Goal: Navigation & Orientation: Find specific page/section

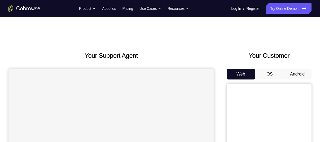
click at [295, 71] on button "Android" at bounding box center [297, 74] width 28 height 11
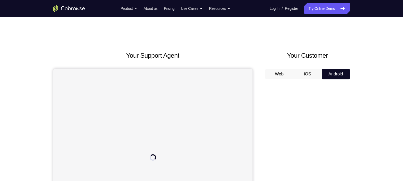
drag, startPoint x: 264, startPoint y: 11, endPoint x: 270, endPoint y: 49, distance: 38.6
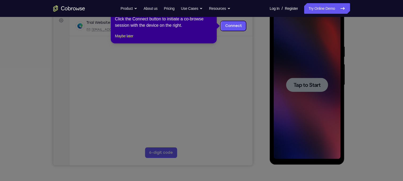
scroll to position [58, 0]
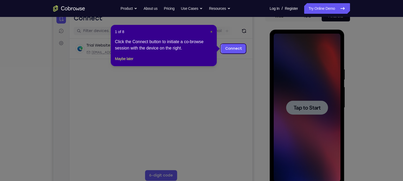
click at [210, 32] on span "×" at bounding box center [211, 32] width 2 height 4
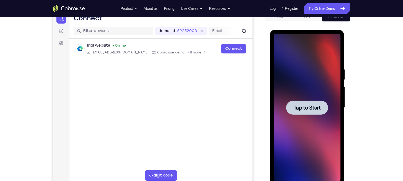
click at [295, 106] on span "Tap to Start" at bounding box center [306, 107] width 27 height 5
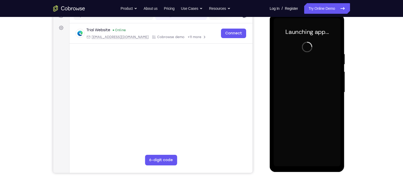
scroll to position [74, 0]
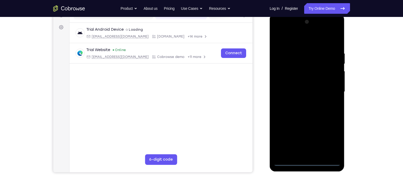
click at [305, 142] on div at bounding box center [307, 92] width 67 height 148
click at [319, 140] on div at bounding box center [307, 92] width 67 height 148
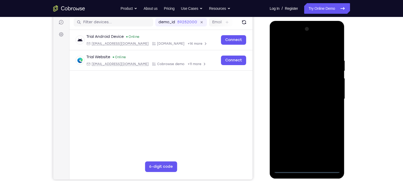
scroll to position [64, 0]
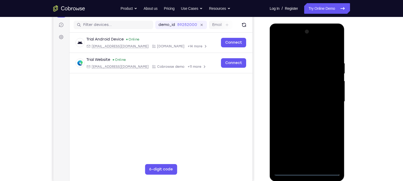
click at [278, 39] on div at bounding box center [307, 102] width 67 height 148
click at [319, 97] on div at bounding box center [307, 102] width 67 height 148
click at [299, 110] on div at bounding box center [307, 102] width 67 height 148
click at [298, 94] on div at bounding box center [307, 102] width 67 height 148
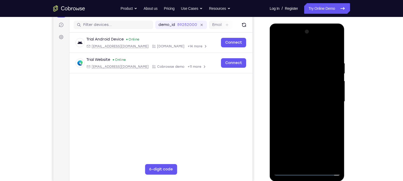
click at [297, 104] on div at bounding box center [307, 102] width 67 height 148
click at [303, 119] on div at bounding box center [307, 102] width 67 height 148
click at [319, 123] on div at bounding box center [307, 102] width 67 height 148
click at [297, 61] on div at bounding box center [307, 102] width 67 height 148
click at [319, 100] on div at bounding box center [307, 102] width 67 height 148
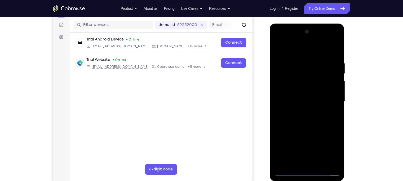
click at [319, 52] on div at bounding box center [307, 102] width 67 height 148
click at [319, 142] on div at bounding box center [307, 102] width 67 height 148
click at [304, 129] on div at bounding box center [307, 102] width 67 height 148
click at [278, 49] on div at bounding box center [307, 102] width 67 height 148
click at [299, 60] on div at bounding box center [307, 102] width 67 height 148
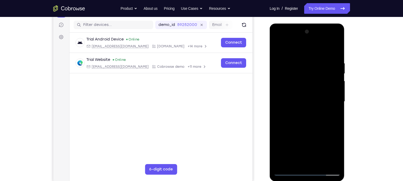
click at [319, 49] on div at bounding box center [307, 102] width 67 height 148
click at [319, 126] on div at bounding box center [307, 102] width 67 height 148
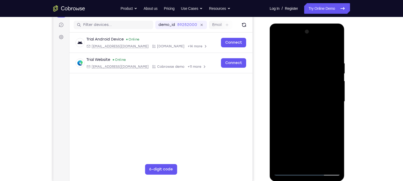
click at [319, 125] on div at bounding box center [307, 102] width 67 height 148
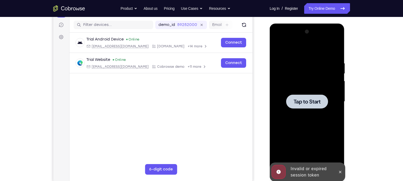
click at [310, 104] on span "Tap to Start" at bounding box center [306, 101] width 27 height 5
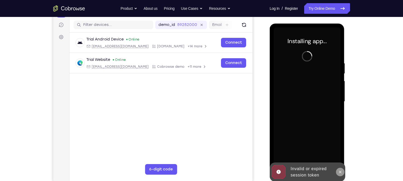
click at [319, 142] on icon at bounding box center [340, 172] width 4 height 4
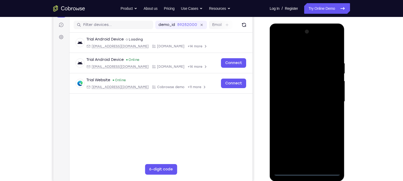
click at [308, 142] on div at bounding box center [307, 102] width 67 height 148
click at [319, 142] on div at bounding box center [307, 102] width 67 height 148
click at [279, 39] on div at bounding box center [307, 102] width 67 height 148
click at [319, 99] on div at bounding box center [307, 102] width 67 height 148
click at [300, 142] on div at bounding box center [307, 102] width 67 height 148
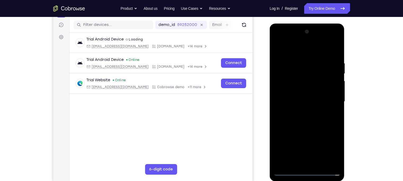
click at [298, 111] on div at bounding box center [307, 102] width 67 height 148
click at [305, 96] on div at bounding box center [307, 102] width 67 height 148
click at [310, 89] on div at bounding box center [307, 102] width 67 height 148
click at [303, 103] on div at bounding box center [307, 102] width 67 height 148
click at [307, 119] on div at bounding box center [307, 102] width 67 height 148
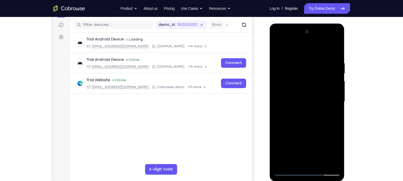
click at [307, 117] on div at bounding box center [307, 102] width 67 height 148
click at [319, 107] on div at bounding box center [307, 102] width 67 height 148
click at [319, 123] on div at bounding box center [307, 102] width 67 height 148
click at [301, 58] on div at bounding box center [307, 102] width 67 height 148
click at [319, 97] on div at bounding box center [307, 102] width 67 height 148
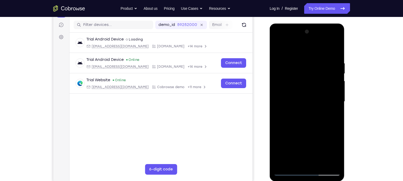
click at [319, 50] on div at bounding box center [307, 102] width 67 height 148
click at [316, 60] on div at bounding box center [307, 102] width 67 height 148
click at [319, 85] on div at bounding box center [307, 102] width 67 height 148
click at [319, 49] on div at bounding box center [307, 102] width 67 height 148
drag, startPoint x: 330, startPoint y: 59, endPoint x: 280, endPoint y: 70, distance: 51.3
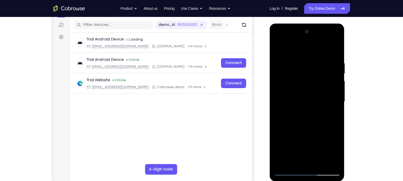
click at [280, 70] on div at bounding box center [307, 102] width 67 height 148
click at [281, 62] on div at bounding box center [307, 102] width 67 height 148
click at [319, 53] on div at bounding box center [307, 102] width 67 height 148
click at [303, 61] on div at bounding box center [307, 102] width 67 height 148
click at [319, 50] on div at bounding box center [307, 102] width 67 height 148
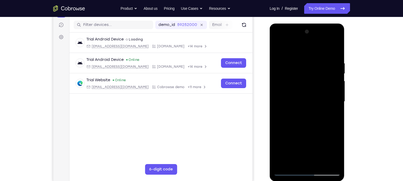
drag, startPoint x: 328, startPoint y: 59, endPoint x: 286, endPoint y: 62, distance: 42.2
click at [286, 62] on div at bounding box center [307, 102] width 67 height 148
drag, startPoint x: 331, startPoint y: 60, endPoint x: 283, endPoint y: 63, distance: 47.7
click at [283, 63] on div at bounding box center [307, 102] width 67 height 148
drag, startPoint x: 331, startPoint y: 62, endPoint x: 272, endPoint y: 69, distance: 59.4
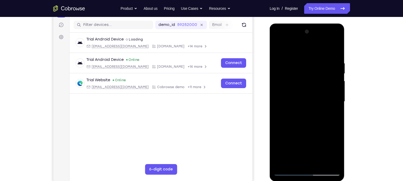
click at [272, 69] on div at bounding box center [307, 103] width 75 height 158
drag, startPoint x: 330, startPoint y: 61, endPoint x: 262, endPoint y: 56, distance: 68.0
click at [270, 56] on html "Online web based iOS Simulators and Android Emulators. Run iPhone, iPad, Mobile…" at bounding box center [307, 103] width 75 height 159
drag, startPoint x: 323, startPoint y: 64, endPoint x: 279, endPoint y: 69, distance: 44.2
click at [279, 69] on div at bounding box center [307, 102] width 67 height 148
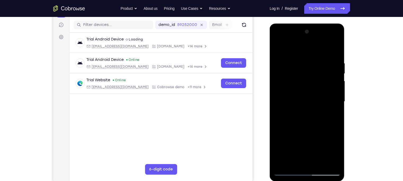
click at [319, 142] on div at bounding box center [307, 102] width 67 height 148
click at [306, 128] on div at bounding box center [307, 102] width 67 height 148
click at [279, 46] on div at bounding box center [307, 102] width 67 height 148
click at [307, 131] on div at bounding box center [307, 102] width 67 height 148
drag, startPoint x: 319, startPoint y: 136, endPoint x: 298, endPoint y: 54, distance: 84.8
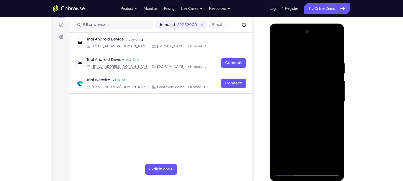
click at [298, 54] on div at bounding box center [307, 102] width 67 height 148
drag, startPoint x: 315, startPoint y: 124, endPoint x: 299, endPoint y: 49, distance: 76.9
click at [299, 49] on div at bounding box center [307, 102] width 67 height 148
drag, startPoint x: 299, startPoint y: 128, endPoint x: 297, endPoint y: 62, distance: 66.2
click at [297, 62] on div at bounding box center [307, 102] width 67 height 148
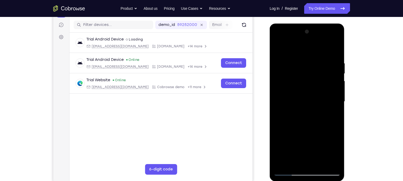
drag, startPoint x: 310, startPoint y: 132, endPoint x: 293, endPoint y: 60, distance: 73.8
click at [293, 60] on div at bounding box center [307, 102] width 67 height 148
drag, startPoint x: 308, startPoint y: 136, endPoint x: 302, endPoint y: 74, distance: 62.0
click at [302, 74] on div at bounding box center [307, 102] width 67 height 148
drag, startPoint x: 302, startPoint y: 117, endPoint x: 296, endPoint y: 68, distance: 49.6
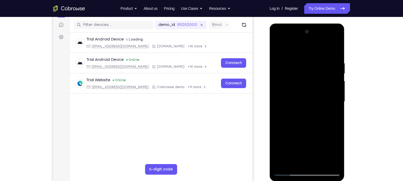
click at [296, 68] on div at bounding box center [307, 102] width 67 height 148
drag, startPoint x: 315, startPoint y: 125, endPoint x: 302, endPoint y: 60, distance: 66.0
click at [302, 60] on div at bounding box center [307, 102] width 67 height 148
drag, startPoint x: 304, startPoint y: 136, endPoint x: 295, endPoint y: 98, distance: 38.5
click at [295, 98] on div at bounding box center [307, 102] width 67 height 148
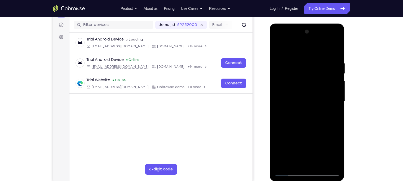
drag, startPoint x: 297, startPoint y: 106, endPoint x: 288, endPoint y: 73, distance: 34.6
click at [288, 73] on div at bounding box center [307, 102] width 67 height 148
drag, startPoint x: 303, startPoint y: 132, endPoint x: 297, endPoint y: 69, distance: 63.1
click at [297, 69] on div at bounding box center [307, 102] width 67 height 148
drag, startPoint x: 311, startPoint y: 122, endPoint x: 296, endPoint y: 57, distance: 66.8
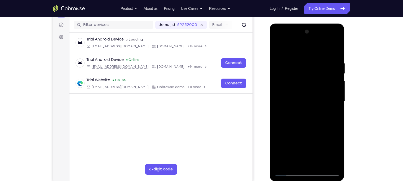
click at [296, 57] on div at bounding box center [307, 102] width 67 height 148
drag, startPoint x: 310, startPoint y: 124, endPoint x: 291, endPoint y: 81, distance: 47.6
click at [291, 81] on div at bounding box center [307, 102] width 67 height 148
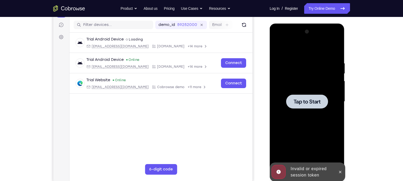
drag, startPoint x: 295, startPoint y: 127, endPoint x: 272, endPoint y: 63, distance: 67.8
click at [272, 63] on div "Tap to Start" at bounding box center [307, 103] width 75 height 158
click at [312, 101] on span "Tap to Start" at bounding box center [306, 101] width 27 height 5
click at [319, 142] on icon at bounding box center [340, 172] width 4 height 4
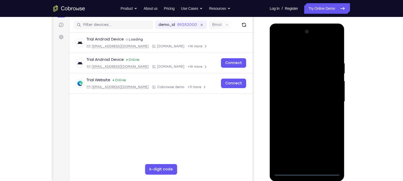
click at [306, 142] on div at bounding box center [307, 102] width 67 height 148
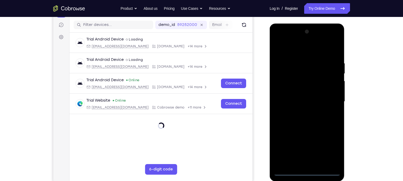
click at [319, 142] on div at bounding box center [307, 102] width 67 height 148
click at [277, 40] on div at bounding box center [307, 102] width 67 height 148
click at [285, 85] on div at bounding box center [307, 102] width 67 height 148
click at [310, 142] on div at bounding box center [307, 102] width 67 height 148
click at [299, 99] on div at bounding box center [307, 102] width 67 height 148
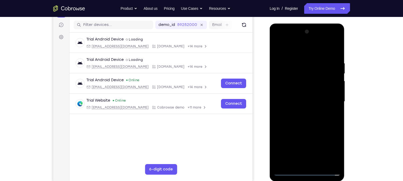
click at [300, 95] on div at bounding box center [307, 102] width 67 height 148
click at [305, 103] on div at bounding box center [307, 102] width 67 height 148
click at [314, 142] on div at bounding box center [307, 102] width 67 height 148
click at [319, 54] on div at bounding box center [307, 102] width 67 height 148
click at [303, 47] on div at bounding box center [307, 102] width 67 height 148
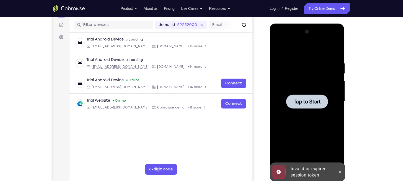
click at [303, 99] on span "Tap to Start" at bounding box center [306, 101] width 27 height 5
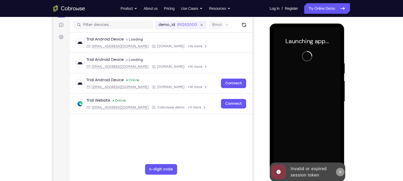
click at [319, 142] on button at bounding box center [340, 172] width 8 height 8
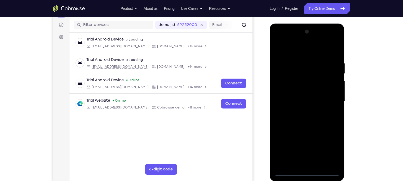
click at [307, 142] on div at bounding box center [307, 102] width 67 height 148
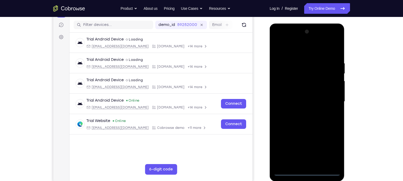
click at [319, 142] on div at bounding box center [307, 102] width 67 height 148
click at [279, 40] on div at bounding box center [307, 102] width 67 height 148
click at [286, 85] on div at bounding box center [307, 102] width 67 height 148
click at [304, 103] on div at bounding box center [307, 102] width 67 height 148
click at [290, 95] on div at bounding box center [307, 102] width 67 height 148
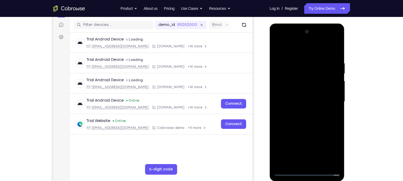
click at [294, 106] on div at bounding box center [307, 102] width 67 height 148
click at [316, 142] on div at bounding box center [307, 102] width 67 height 148
drag, startPoint x: 312, startPoint y: 132, endPoint x: 299, endPoint y: 83, distance: 50.7
click at [299, 83] on div at bounding box center [307, 102] width 67 height 148
drag, startPoint x: 316, startPoint y: 122, endPoint x: 306, endPoint y: 74, distance: 48.6
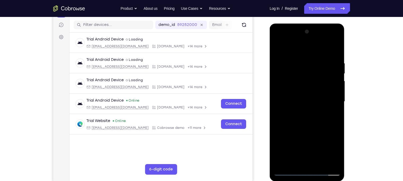
click at [306, 74] on div at bounding box center [307, 102] width 67 height 148
drag, startPoint x: 310, startPoint y: 112, endPoint x: 299, endPoint y: 72, distance: 41.0
click at [299, 72] on div at bounding box center [307, 102] width 67 height 148
drag, startPoint x: 315, startPoint y: 129, endPoint x: 287, endPoint y: 66, distance: 68.6
click at [287, 66] on div at bounding box center [307, 102] width 67 height 148
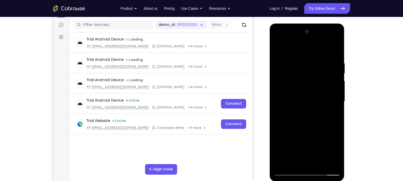
drag, startPoint x: 303, startPoint y: 132, endPoint x: 286, endPoint y: 40, distance: 93.4
click at [286, 40] on div at bounding box center [307, 102] width 67 height 148
drag, startPoint x: 312, startPoint y: 119, endPoint x: 290, endPoint y: 25, distance: 96.4
click at [290, 25] on div at bounding box center [307, 103] width 75 height 158
drag, startPoint x: 313, startPoint y: 130, endPoint x: 275, endPoint y: 28, distance: 108.5
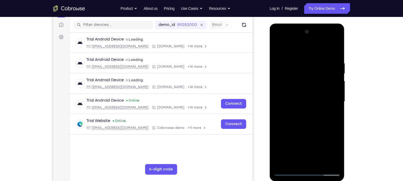
click at [275, 28] on div at bounding box center [307, 102] width 67 height 148
drag, startPoint x: 318, startPoint y: 122, endPoint x: 318, endPoint y: 38, distance: 83.9
click at [318, 38] on div at bounding box center [307, 102] width 67 height 148
drag, startPoint x: 309, startPoint y: 141, endPoint x: 287, endPoint y: 86, distance: 59.9
click at [287, 86] on div at bounding box center [307, 102] width 67 height 148
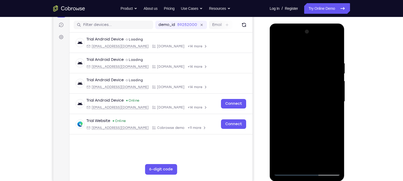
drag, startPoint x: 309, startPoint y: 140, endPoint x: 287, endPoint y: 73, distance: 71.3
click at [287, 73] on div at bounding box center [307, 102] width 67 height 148
drag, startPoint x: 313, startPoint y: 137, endPoint x: 305, endPoint y: 65, distance: 73.0
click at [305, 65] on div at bounding box center [307, 102] width 67 height 148
drag, startPoint x: 309, startPoint y: 129, endPoint x: 304, endPoint y: 57, distance: 71.6
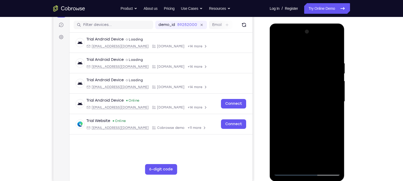
click at [304, 57] on div at bounding box center [307, 102] width 67 height 148
drag, startPoint x: 320, startPoint y: 115, endPoint x: 316, endPoint y: 70, distance: 45.1
click at [316, 70] on div at bounding box center [307, 102] width 67 height 148
drag, startPoint x: 308, startPoint y: 95, endPoint x: 303, endPoint y: 43, distance: 51.6
click at [303, 43] on div at bounding box center [307, 102] width 67 height 148
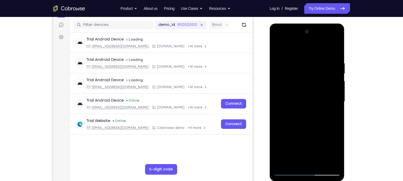
drag, startPoint x: 311, startPoint y: 101, endPoint x: 295, endPoint y: 30, distance: 71.9
click at [295, 30] on div at bounding box center [307, 102] width 67 height 148
drag, startPoint x: 315, startPoint y: 88, endPoint x: 293, endPoint y: 12, distance: 79.0
click at [293, 24] on html "Online web based iOS Simulators and Android Emulators. Run iPhone, iPad, Mobile…" at bounding box center [307, 103] width 75 height 159
drag, startPoint x: 310, startPoint y: 123, endPoint x: 270, endPoint y: 17, distance: 113.4
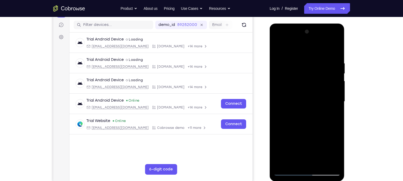
click at [270, 24] on html "Online web based iOS Simulators and Android Emulators. Run iPhone, iPad, Mobile…" at bounding box center [307, 103] width 75 height 159
drag, startPoint x: 306, startPoint y: 141, endPoint x: 288, endPoint y: 59, distance: 83.2
click at [288, 59] on div at bounding box center [307, 102] width 67 height 148
drag, startPoint x: 303, startPoint y: 126, endPoint x: 284, endPoint y: 27, distance: 100.3
click at [284, 27] on div at bounding box center [307, 103] width 75 height 158
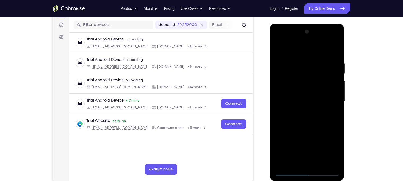
drag, startPoint x: 320, startPoint y: 120, endPoint x: 292, endPoint y: 42, distance: 82.7
click at [292, 42] on div at bounding box center [307, 102] width 67 height 148
drag, startPoint x: 304, startPoint y: 105, endPoint x: 277, endPoint y: 29, distance: 81.2
click at [277, 29] on div at bounding box center [307, 102] width 67 height 148
drag, startPoint x: 304, startPoint y: 90, endPoint x: 275, endPoint y: 20, distance: 76.0
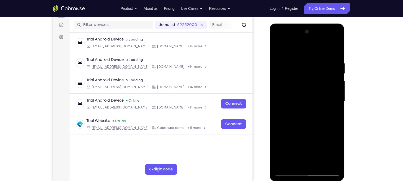
click at [275, 24] on html "Online web based iOS Simulators and Android Emulators. Run iPhone, iPad, Mobile…" at bounding box center [307, 103] width 75 height 159
drag, startPoint x: 314, startPoint y: 120, endPoint x: 296, endPoint y: 53, distance: 69.4
click at [296, 53] on div at bounding box center [307, 102] width 67 height 148
drag, startPoint x: 305, startPoint y: 121, endPoint x: 284, endPoint y: 25, distance: 98.5
click at [284, 25] on div at bounding box center [307, 103] width 75 height 158
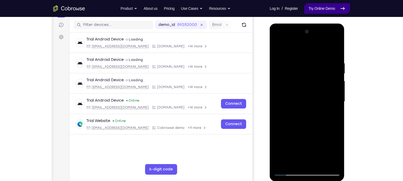
click at [319, 7] on link "Try Online Demo" at bounding box center [327, 8] width 46 height 11
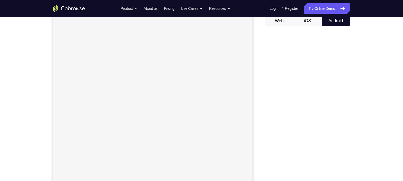
scroll to position [71, 0]
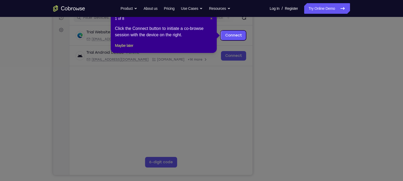
click at [210, 18] on span "×" at bounding box center [211, 18] width 2 height 4
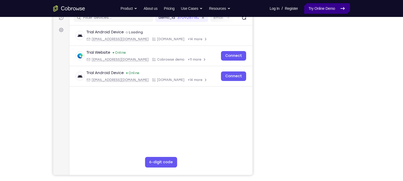
click at [325, 10] on link "Try Online Demo" at bounding box center [327, 8] width 46 height 11
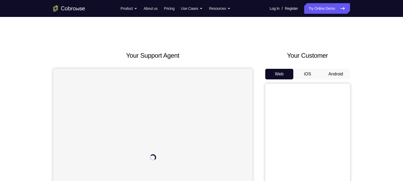
click at [331, 71] on button "Android" at bounding box center [335, 74] width 28 height 11
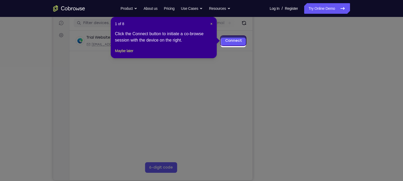
scroll to position [66, 0]
click at [212, 23] on span "×" at bounding box center [211, 23] width 2 height 4
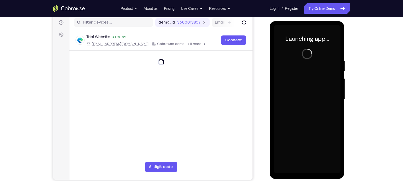
scroll to position [76, 0]
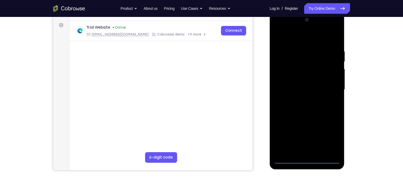
click at [308, 159] on div at bounding box center [307, 90] width 67 height 148
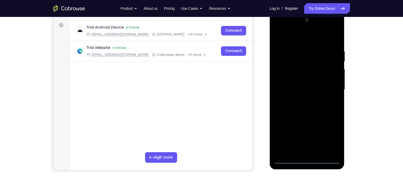
click at [330, 138] on div at bounding box center [307, 90] width 67 height 148
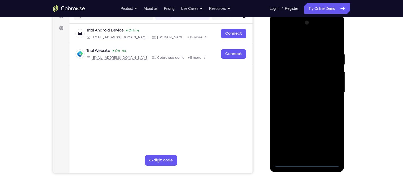
scroll to position [73, 0]
click at [293, 40] on div at bounding box center [307, 93] width 67 height 148
click at [328, 92] on div at bounding box center [307, 93] width 67 height 148
click at [301, 103] on div at bounding box center [307, 93] width 67 height 148
click at [301, 88] on div at bounding box center [307, 93] width 67 height 148
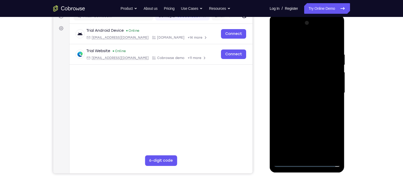
click at [294, 82] on div at bounding box center [307, 93] width 67 height 148
click at [296, 92] on div at bounding box center [307, 93] width 67 height 148
click at [307, 110] on div at bounding box center [307, 93] width 67 height 148
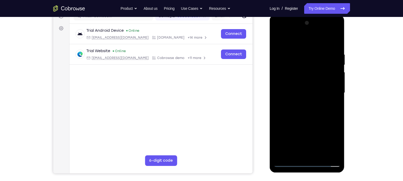
click at [305, 128] on div at bounding box center [307, 93] width 67 height 148
click at [305, 106] on div at bounding box center [307, 93] width 67 height 148
click at [305, 130] on div at bounding box center [307, 93] width 67 height 148
click at [303, 109] on div at bounding box center [307, 93] width 67 height 148
click at [305, 131] on div at bounding box center [307, 93] width 67 height 148
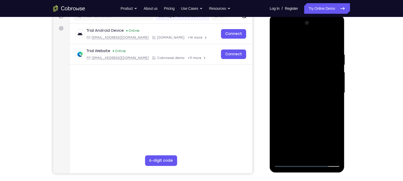
click at [314, 84] on div at bounding box center [307, 93] width 67 height 148
drag, startPoint x: 328, startPoint y: 122, endPoint x: 318, endPoint y: 64, distance: 58.2
click at [318, 64] on div at bounding box center [307, 93] width 67 height 148
click at [303, 151] on div at bounding box center [307, 93] width 67 height 148
click at [306, 99] on div at bounding box center [307, 93] width 67 height 148
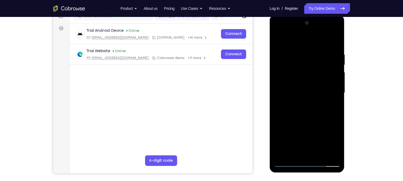
click at [315, 76] on div at bounding box center [307, 93] width 67 height 148
click at [312, 117] on div at bounding box center [307, 93] width 67 height 148
click at [331, 156] on div at bounding box center [307, 93] width 67 height 148
click at [304, 115] on div at bounding box center [307, 93] width 67 height 148
click at [279, 41] on div at bounding box center [307, 93] width 67 height 148
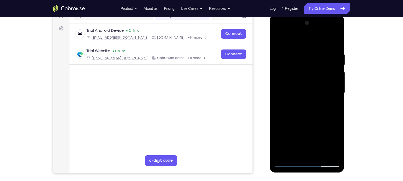
click at [294, 68] on div at bounding box center [307, 93] width 67 height 148
click at [298, 101] on div at bounding box center [307, 93] width 67 height 148
click at [295, 76] on div at bounding box center [307, 93] width 67 height 148
click at [301, 96] on div at bounding box center [307, 93] width 67 height 148
click at [308, 71] on div at bounding box center [307, 93] width 67 height 148
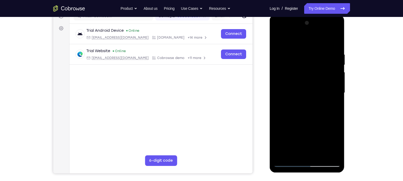
click at [300, 69] on div at bounding box center [307, 93] width 67 height 148
click at [300, 87] on div at bounding box center [307, 93] width 67 height 148
click at [299, 92] on div at bounding box center [307, 93] width 67 height 148
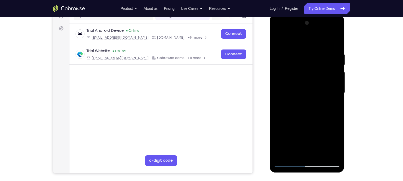
click at [336, 47] on div at bounding box center [307, 93] width 67 height 148
click at [280, 41] on div at bounding box center [307, 93] width 67 height 148
click at [336, 40] on div at bounding box center [307, 93] width 67 height 148
click at [319, 154] on div at bounding box center [307, 93] width 67 height 148
click at [314, 113] on div at bounding box center [307, 93] width 67 height 148
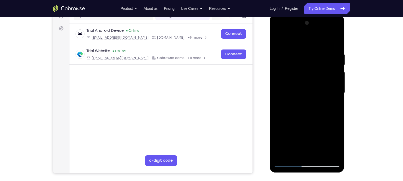
click at [331, 103] on div at bounding box center [307, 93] width 67 height 148
click at [301, 113] on div at bounding box center [307, 93] width 67 height 148
click at [332, 106] on div at bounding box center [307, 93] width 67 height 148
click at [278, 39] on div at bounding box center [307, 93] width 67 height 148
drag, startPoint x: 305, startPoint y: 147, endPoint x: 308, endPoint y: 110, distance: 37.8
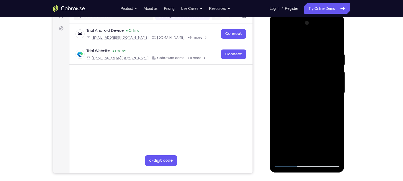
click at [308, 110] on div at bounding box center [307, 93] width 67 height 148
click at [306, 122] on div at bounding box center [307, 93] width 67 height 148
click at [294, 109] on div at bounding box center [307, 93] width 67 height 148
click at [307, 59] on div at bounding box center [307, 93] width 67 height 148
click at [303, 111] on div at bounding box center [307, 93] width 67 height 148
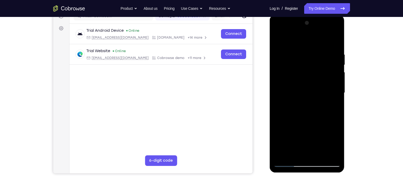
click at [315, 58] on div at bounding box center [307, 93] width 67 height 148
click at [278, 39] on div at bounding box center [307, 93] width 67 height 148
drag, startPoint x: 311, startPoint y: 137, endPoint x: 312, endPoint y: 119, distance: 17.8
click at [312, 119] on div at bounding box center [307, 93] width 67 height 148
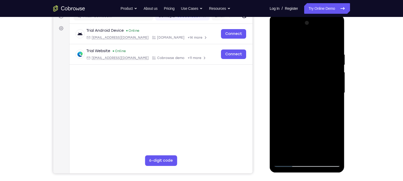
click at [308, 121] on div at bounding box center [307, 93] width 67 height 148
click at [333, 104] on div at bounding box center [307, 93] width 67 height 148
click at [335, 106] on div at bounding box center [307, 93] width 67 height 148
click at [280, 38] on div at bounding box center [307, 93] width 67 height 148
click at [302, 107] on div at bounding box center [307, 93] width 67 height 148
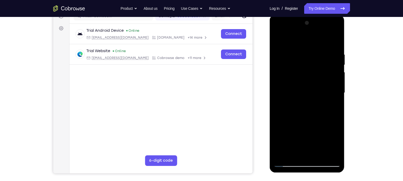
click at [334, 104] on div at bounding box center [307, 93] width 67 height 148
click at [278, 39] on div at bounding box center [307, 93] width 67 height 148
drag, startPoint x: 300, startPoint y: 132, endPoint x: 302, endPoint y: 110, distance: 21.8
click at [302, 110] on div at bounding box center [307, 93] width 67 height 148
click at [306, 90] on div at bounding box center [307, 93] width 67 height 148
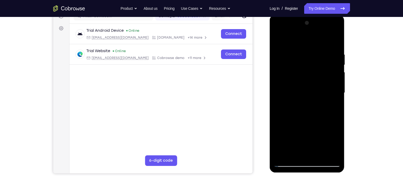
click at [332, 108] on div at bounding box center [307, 93] width 67 height 148
click at [277, 39] on div at bounding box center [307, 93] width 67 height 148
click at [294, 111] on div at bounding box center [307, 93] width 67 height 148
click at [277, 41] on div at bounding box center [307, 93] width 67 height 148
drag, startPoint x: 312, startPoint y: 107, endPoint x: 299, endPoint y: 160, distance: 53.6
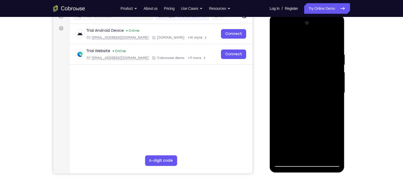
click at [299, 160] on div at bounding box center [307, 93] width 67 height 148
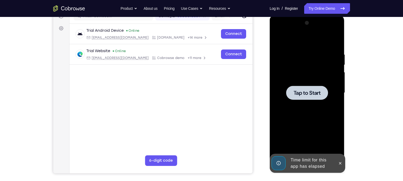
drag, startPoint x: 301, startPoint y: 134, endPoint x: 309, endPoint y: 94, distance: 40.8
click at [309, 15] on div "Tap to Start" at bounding box center [307, 15] width 75 height 0
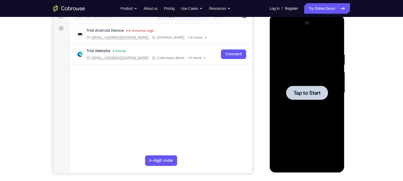
click at [311, 96] on span "Tap to Start" at bounding box center [306, 92] width 27 height 5
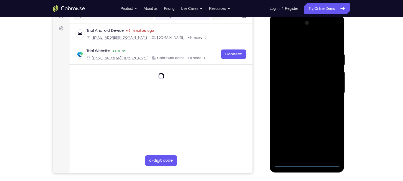
click at [306, 162] on div at bounding box center [307, 93] width 67 height 148
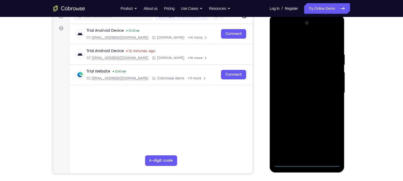
click at [332, 135] on div at bounding box center [307, 93] width 67 height 148
click at [281, 32] on div at bounding box center [307, 93] width 67 height 148
click at [328, 89] on div at bounding box center [307, 93] width 67 height 148
click at [301, 105] on div at bounding box center [307, 93] width 67 height 148
click at [300, 88] on div at bounding box center [307, 93] width 67 height 148
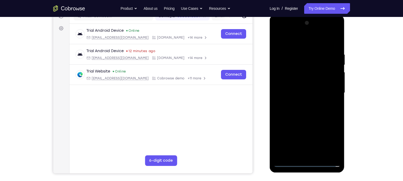
click at [299, 84] on div at bounding box center [307, 93] width 67 height 148
click at [297, 89] on div at bounding box center [307, 93] width 67 height 148
click at [307, 113] on div at bounding box center [307, 93] width 67 height 148
click at [294, 153] on div at bounding box center [307, 93] width 67 height 148
click at [334, 39] on div at bounding box center [307, 93] width 67 height 148
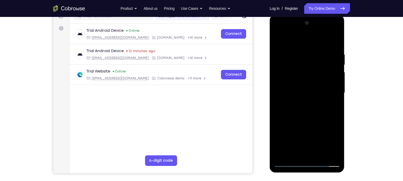
click at [307, 38] on div at bounding box center [307, 93] width 67 height 148
click at [293, 49] on div at bounding box center [307, 93] width 67 height 148
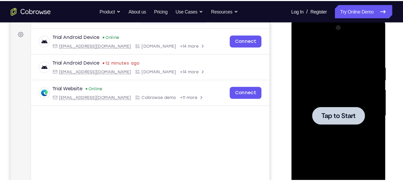
scroll to position [75, 0]
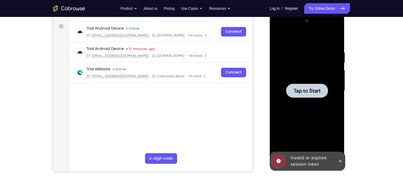
click at [310, 93] on span "Tap to Start" at bounding box center [306, 90] width 27 height 5
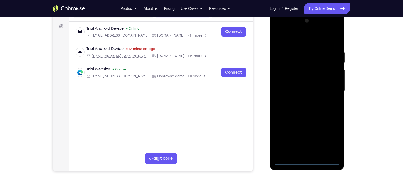
click at [305, 160] on div at bounding box center [307, 91] width 67 height 148
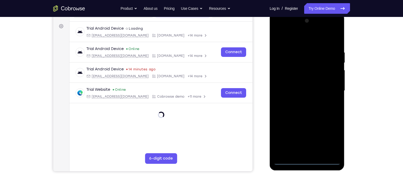
click at [328, 133] on div at bounding box center [307, 91] width 67 height 148
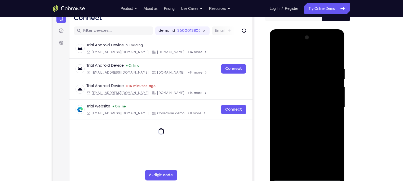
scroll to position [58, 0]
click at [279, 45] on div at bounding box center [307, 108] width 67 height 148
click at [330, 104] on div at bounding box center [307, 108] width 67 height 148
click at [301, 117] on div at bounding box center [307, 108] width 67 height 148
click at [298, 104] on div at bounding box center [307, 108] width 67 height 148
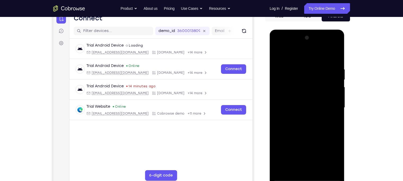
click at [295, 99] on div at bounding box center [307, 108] width 67 height 148
click at [289, 111] on div at bounding box center [307, 108] width 67 height 148
click at [317, 126] on div at bounding box center [307, 108] width 67 height 148
click at [310, 122] on div at bounding box center [307, 108] width 67 height 148
click at [331, 113] on div at bounding box center [307, 108] width 67 height 148
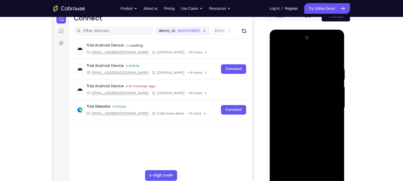
click at [326, 131] on div at bounding box center [307, 108] width 67 height 148
click at [336, 129] on div at bounding box center [307, 108] width 67 height 148
click at [315, 63] on div at bounding box center [307, 108] width 67 height 148
click at [331, 103] on div at bounding box center [307, 108] width 67 height 148
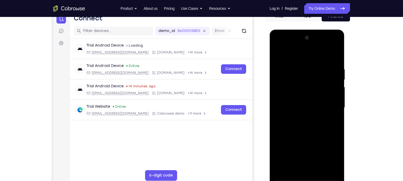
click at [334, 56] on div at bounding box center [307, 108] width 67 height 148
click at [336, 52] on div at bounding box center [307, 108] width 67 height 148
click at [279, 55] on div at bounding box center [307, 108] width 67 height 148
click at [335, 52] on div at bounding box center [307, 108] width 67 height 148
click at [291, 80] on div at bounding box center [307, 108] width 67 height 148
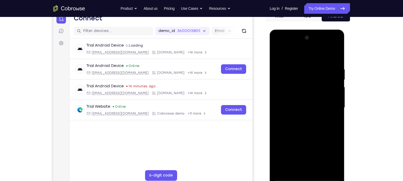
click at [282, 66] on div at bounding box center [307, 108] width 67 height 148
click at [275, 48] on div at bounding box center [307, 108] width 67 height 148
click at [284, 89] on div at bounding box center [307, 108] width 67 height 148
click at [330, 105] on div at bounding box center [307, 108] width 67 height 148
click at [279, 45] on div at bounding box center [307, 108] width 67 height 148
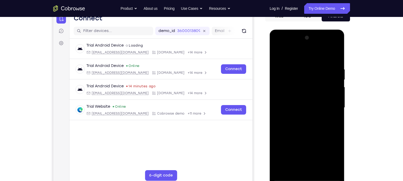
click at [285, 92] on div at bounding box center [307, 108] width 67 height 148
click at [337, 131] on div at bounding box center [307, 108] width 67 height 148
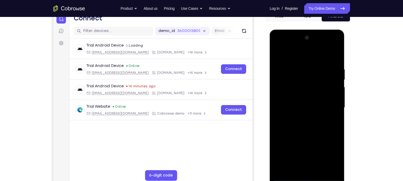
click at [337, 131] on div at bounding box center [307, 108] width 67 height 148
drag, startPoint x: 315, startPoint y: 109, endPoint x: 311, endPoint y: 92, distance: 17.8
click at [311, 92] on div at bounding box center [307, 108] width 67 height 148
drag, startPoint x: 310, startPoint y: 138, endPoint x: 304, endPoint y: 75, distance: 64.1
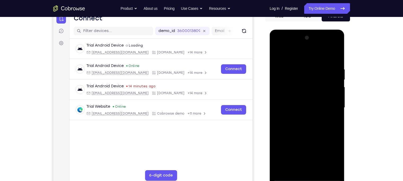
click at [304, 75] on div at bounding box center [307, 108] width 67 height 148
drag, startPoint x: 304, startPoint y: 87, endPoint x: 297, endPoint y: 38, distance: 48.8
click at [297, 38] on div at bounding box center [307, 108] width 67 height 148
drag, startPoint x: 317, startPoint y: 140, endPoint x: 317, endPoint y: 78, distance: 62.0
click at [317, 78] on div at bounding box center [307, 108] width 67 height 148
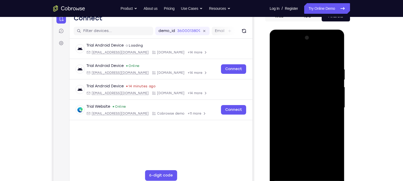
drag, startPoint x: 307, startPoint y: 132, endPoint x: 308, endPoint y: 66, distance: 66.2
click at [308, 66] on div at bounding box center [307, 108] width 67 height 148
drag, startPoint x: 310, startPoint y: 97, endPoint x: 308, endPoint y: 91, distance: 6.2
click at [308, 91] on div at bounding box center [307, 108] width 67 height 148
drag, startPoint x: 311, startPoint y: 129, endPoint x: 299, endPoint y: 82, distance: 48.4
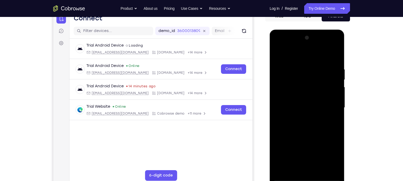
click at [299, 82] on div at bounding box center [307, 108] width 67 height 148
click at [334, 170] on div at bounding box center [307, 108] width 67 height 148
click at [331, 167] on div at bounding box center [307, 108] width 67 height 148
click at [283, 171] on div at bounding box center [307, 108] width 67 height 148
click at [315, 68] on div at bounding box center [307, 108] width 67 height 148
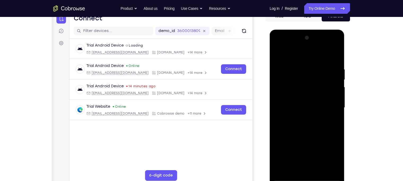
click at [335, 57] on div at bounding box center [307, 108] width 67 height 148
click at [302, 66] on div at bounding box center [307, 108] width 67 height 148
click at [335, 55] on div at bounding box center [307, 108] width 67 height 148
click at [328, 178] on div at bounding box center [307, 108] width 67 height 148
click at [279, 105] on div at bounding box center [307, 108] width 67 height 148
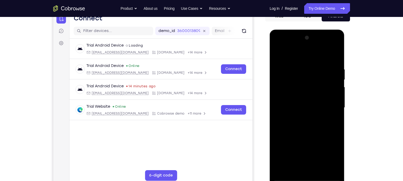
click at [308, 178] on div at bounding box center [307, 108] width 67 height 148
click at [333, 153] on div at bounding box center [307, 108] width 67 height 148
click at [275, 45] on div at bounding box center [307, 108] width 67 height 148
click at [278, 47] on div at bounding box center [307, 108] width 67 height 148
click at [300, 92] on div at bounding box center [307, 108] width 67 height 148
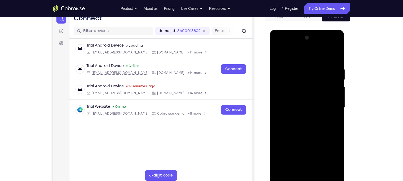
click at [296, 106] on div at bounding box center [307, 108] width 67 height 148
click at [296, 104] on div at bounding box center [307, 108] width 67 height 148
click at [298, 110] on div at bounding box center [307, 108] width 67 height 148
click at [313, 169] on div at bounding box center [307, 108] width 67 height 148
drag, startPoint x: 312, startPoint y: 136, endPoint x: 308, endPoint y: 69, distance: 66.3
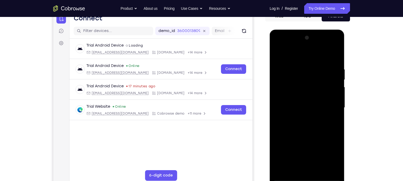
click at [308, 69] on div at bounding box center [307, 108] width 67 height 148
drag, startPoint x: 316, startPoint y: 113, endPoint x: 303, endPoint y: 55, distance: 58.8
click at [303, 55] on div at bounding box center [307, 108] width 67 height 148
drag, startPoint x: 308, startPoint y: 130, endPoint x: 303, endPoint y: 52, distance: 78.0
click at [303, 52] on div at bounding box center [307, 108] width 67 height 148
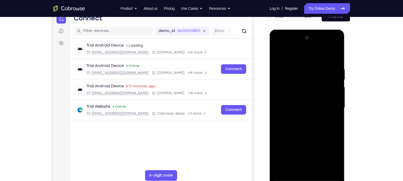
drag, startPoint x: 308, startPoint y: 109, endPoint x: 301, endPoint y: 41, distance: 68.4
click at [301, 41] on div at bounding box center [307, 108] width 67 height 148
drag, startPoint x: 305, startPoint y: 126, endPoint x: 294, endPoint y: 46, distance: 80.6
click at [294, 46] on div at bounding box center [307, 108] width 67 height 148
click at [333, 125] on div at bounding box center [307, 108] width 67 height 148
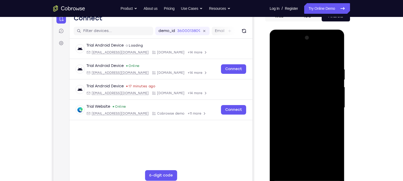
drag, startPoint x: 311, startPoint y: 140, endPoint x: 306, endPoint y: 52, distance: 88.1
click at [306, 52] on div at bounding box center [307, 108] width 67 height 148
drag, startPoint x: 311, startPoint y: 127, endPoint x: 291, endPoint y: 52, distance: 76.9
click at [291, 52] on div at bounding box center [307, 108] width 67 height 148
click at [276, 46] on div at bounding box center [307, 108] width 67 height 148
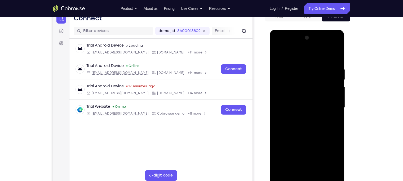
click at [284, 92] on div at bounding box center [307, 108] width 67 height 148
click at [330, 169] on div at bounding box center [307, 108] width 67 height 148
click at [280, 53] on div at bounding box center [307, 108] width 67 height 148
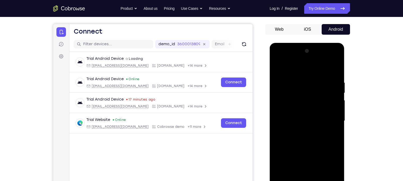
scroll to position [44, 0]
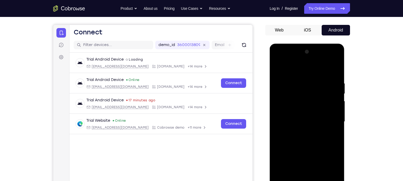
drag, startPoint x: 297, startPoint y: 153, endPoint x: 306, endPoint y: 57, distance: 96.3
click at [306, 57] on div at bounding box center [307, 122] width 67 height 148
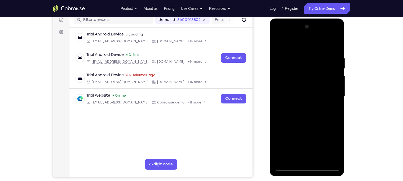
scroll to position [69, 0]
drag, startPoint x: 298, startPoint y: 150, endPoint x: 306, endPoint y: 52, distance: 98.3
click at [306, 52] on div at bounding box center [307, 97] width 67 height 148
click at [279, 146] on div at bounding box center [307, 97] width 67 height 148
click at [306, 108] on div at bounding box center [307, 97] width 67 height 148
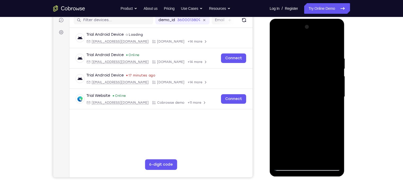
click at [304, 119] on div at bounding box center [307, 97] width 67 height 148
click at [294, 94] on div at bounding box center [307, 97] width 67 height 148
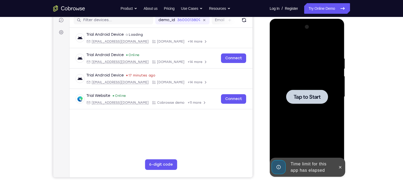
click at [294, 94] on span "Tap to Start" at bounding box center [306, 96] width 27 height 5
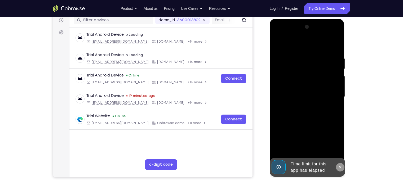
click at [337, 166] on button at bounding box center [340, 167] width 8 height 8
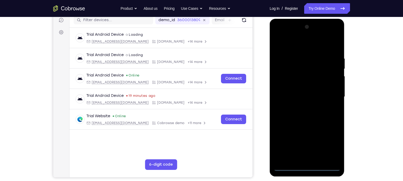
click at [306, 167] on div at bounding box center [307, 97] width 67 height 148
click at [328, 142] on div at bounding box center [307, 97] width 67 height 148
click at [280, 35] on div at bounding box center [307, 97] width 67 height 148
click at [329, 90] on div at bounding box center [307, 97] width 67 height 148
click at [302, 107] on div at bounding box center [307, 97] width 67 height 148
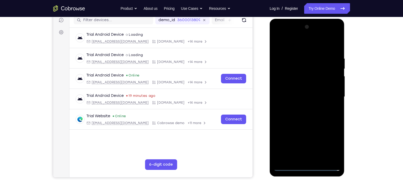
click at [304, 92] on div at bounding box center [307, 97] width 67 height 148
click at [310, 84] on div at bounding box center [307, 97] width 67 height 148
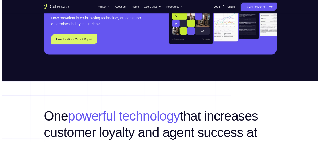
scroll to position [677, 0]
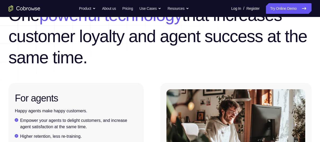
scroll to position [812, 0]
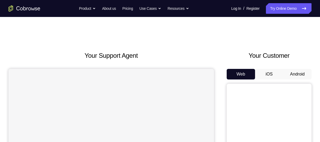
click at [292, 75] on button "Android" at bounding box center [297, 74] width 28 height 11
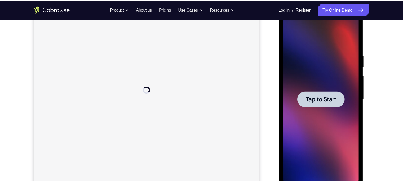
scroll to position [78, 0]
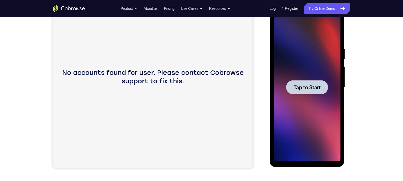
click at [313, 85] on span "Tap to Start" at bounding box center [306, 87] width 27 height 5
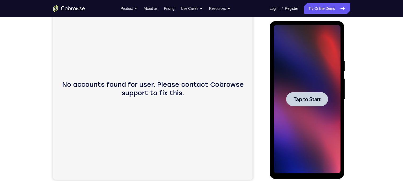
scroll to position [67, 0]
click at [313, 95] on div at bounding box center [307, 99] width 42 height 14
click at [319, 96] on span "Tap to Start" at bounding box center [306, 98] width 27 height 5
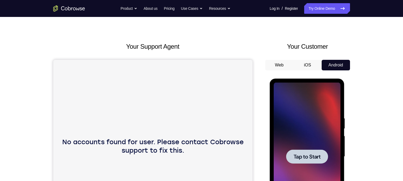
scroll to position [8, 0]
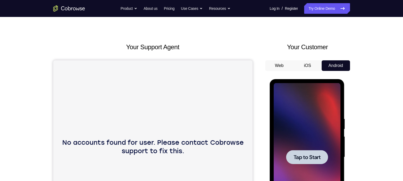
click at [319, 62] on button "Android" at bounding box center [335, 65] width 28 height 11
click at [302, 63] on button "iOS" at bounding box center [307, 65] width 28 height 11
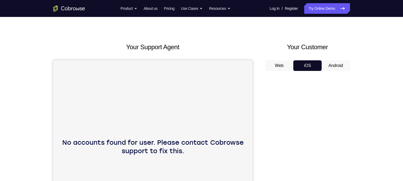
click at [319, 63] on button "Android" at bounding box center [335, 65] width 28 height 11
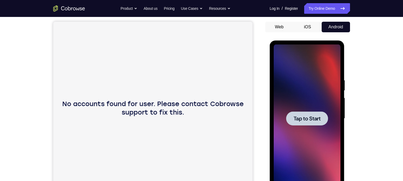
scroll to position [0, 0]
click at [313, 116] on span "Tap to Start" at bounding box center [306, 118] width 27 height 5
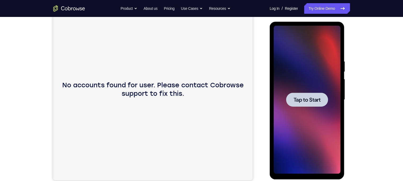
scroll to position [66, 0]
drag, startPoint x: 308, startPoint y: 97, endPoint x: 307, endPoint y: 57, distance: 39.7
click at [307, 57] on div "Tap to Start" at bounding box center [307, 100] width 67 height 148
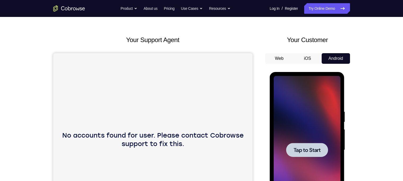
scroll to position [12, 0]
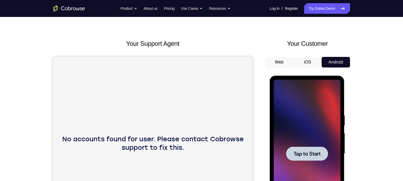
click at [279, 60] on button "Web" at bounding box center [279, 62] width 28 height 11
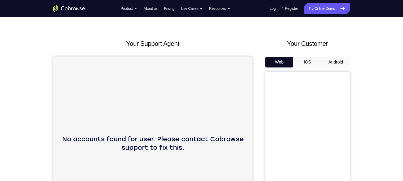
click at [307, 58] on button "iOS" at bounding box center [307, 62] width 28 height 11
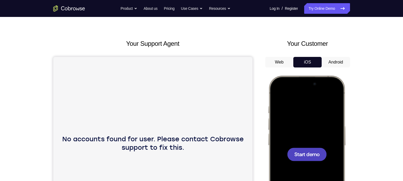
click at [319, 62] on button "Android" at bounding box center [335, 62] width 28 height 11
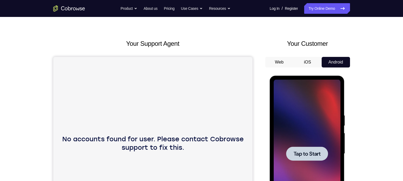
click at [317, 142] on div at bounding box center [307, 154] width 42 height 14
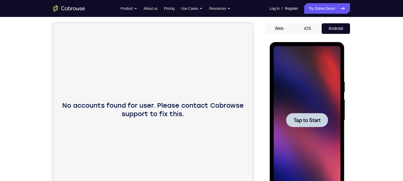
scroll to position [46, 0]
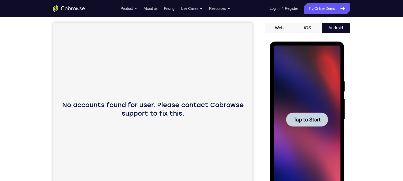
click at [306, 120] on span "Tap to Start" at bounding box center [306, 119] width 27 height 5
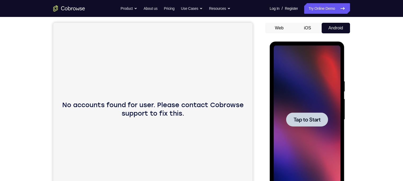
click at [306, 120] on span "Tap to Start" at bounding box center [306, 119] width 27 height 5
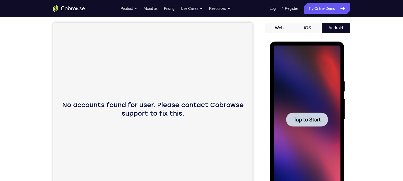
click at [308, 117] on span "Tap to Start" at bounding box center [306, 119] width 27 height 5
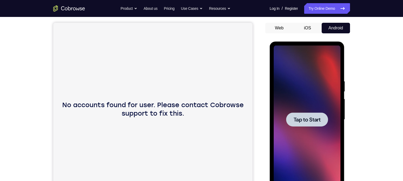
click at [308, 117] on span "Tap to Start" at bounding box center [306, 119] width 27 height 5
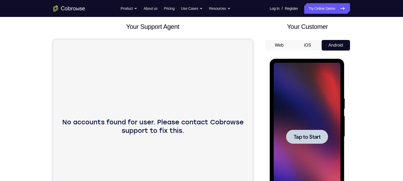
scroll to position [29, 0]
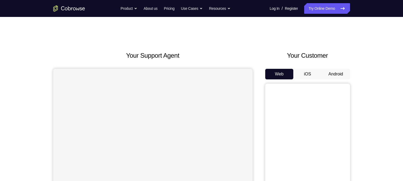
click at [335, 72] on button "Android" at bounding box center [335, 74] width 28 height 11
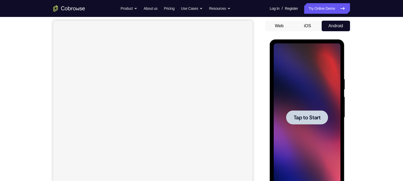
scroll to position [49, 0]
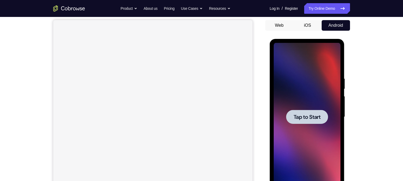
click at [318, 118] on span "Tap to Start" at bounding box center [306, 116] width 27 height 5
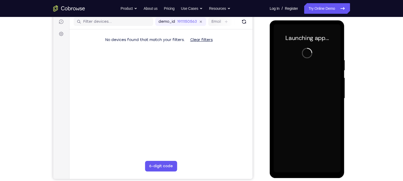
scroll to position [0, 0]
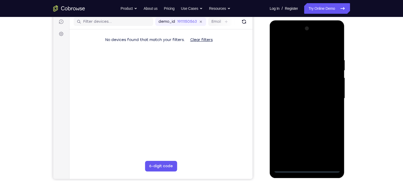
click at [305, 169] on div at bounding box center [307, 98] width 67 height 148
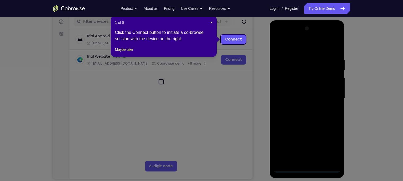
click at [332, 142] on icon at bounding box center [204, 90] width 408 height 181
click at [212, 21] on span "×" at bounding box center [211, 22] width 2 height 4
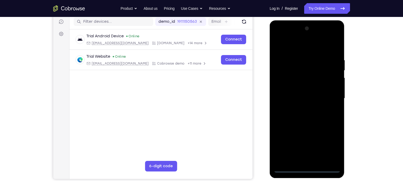
click at [327, 146] on div at bounding box center [307, 98] width 67 height 148
click at [281, 33] on div at bounding box center [307, 98] width 67 height 148
click at [330, 92] on div at bounding box center [307, 98] width 67 height 148
click at [301, 107] on div at bounding box center [307, 98] width 67 height 148
click at [292, 93] on div at bounding box center [307, 98] width 67 height 148
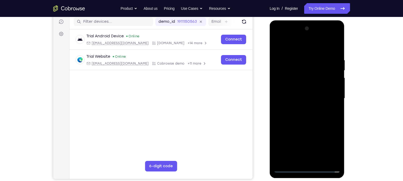
click at [299, 86] on div at bounding box center [307, 98] width 67 height 148
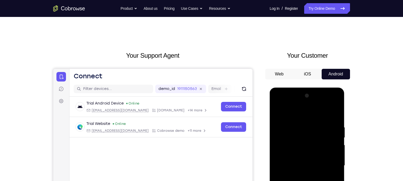
click at [306, 156] on div at bounding box center [307, 166] width 67 height 148
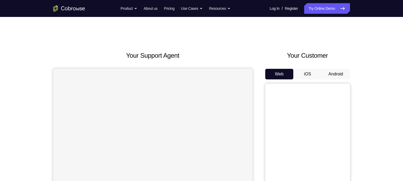
click at [337, 73] on button "Android" at bounding box center [335, 74] width 28 height 11
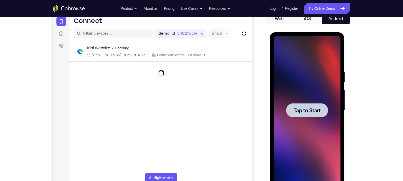
scroll to position [57, 0]
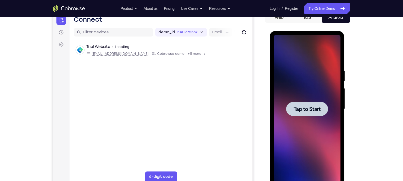
click at [312, 111] on span "Tap to Start" at bounding box center [306, 108] width 27 height 5
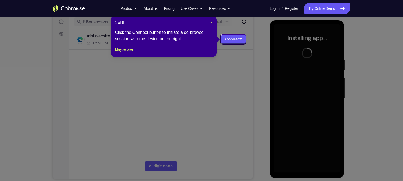
scroll to position [78, 0]
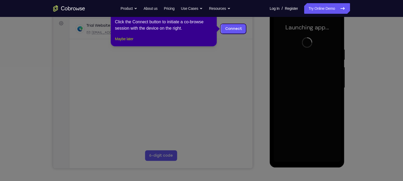
click at [132, 42] on button "Maybe later" at bounding box center [124, 39] width 18 height 6
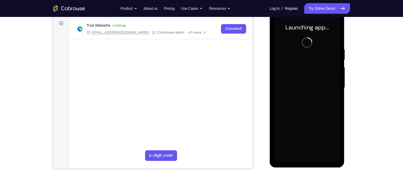
scroll to position [75, 0]
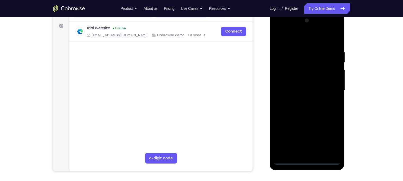
click at [307, 162] on div at bounding box center [307, 90] width 67 height 148
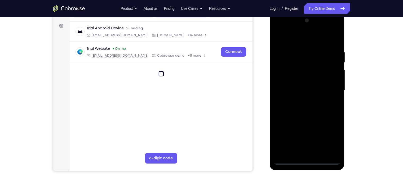
click at [330, 137] on div at bounding box center [307, 90] width 67 height 148
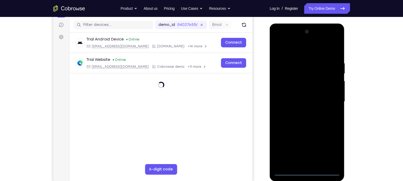
scroll to position [66, 0]
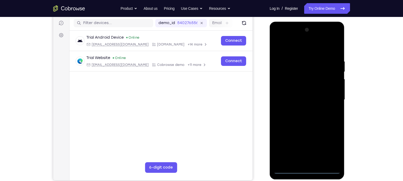
click at [279, 39] on div at bounding box center [307, 100] width 67 height 148
click at [329, 95] on div at bounding box center [307, 100] width 67 height 148
click at [302, 109] on div at bounding box center [307, 100] width 67 height 148
click at [302, 95] on div at bounding box center [307, 100] width 67 height 148
click at [305, 89] on div at bounding box center [307, 100] width 67 height 148
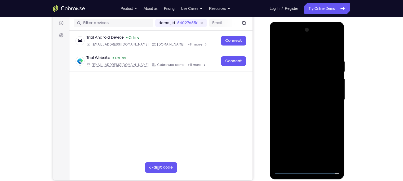
click at [307, 99] on div at bounding box center [307, 100] width 67 height 148
click at [307, 116] on div at bounding box center [307, 100] width 67 height 148
drag, startPoint x: 307, startPoint y: 116, endPoint x: 306, endPoint y: 84, distance: 31.8
click at [306, 84] on div at bounding box center [307, 100] width 67 height 148
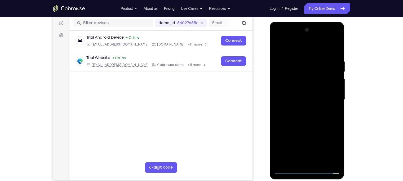
click at [308, 77] on div at bounding box center [307, 100] width 67 height 148
click at [335, 51] on div at bounding box center [307, 100] width 67 height 148
drag, startPoint x: 296, startPoint y: 126, endPoint x: 301, endPoint y: 27, distance: 98.6
click at [301, 27] on div at bounding box center [307, 100] width 67 height 148
drag, startPoint x: 310, startPoint y: 119, endPoint x: 316, endPoint y: 57, distance: 61.8
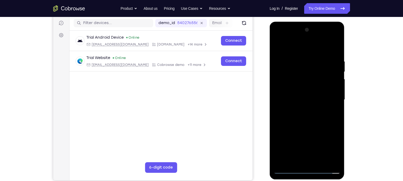
click at [316, 57] on div at bounding box center [307, 100] width 67 height 148
drag, startPoint x: 308, startPoint y: 122, endPoint x: 318, endPoint y: 50, distance: 73.0
click at [318, 50] on div at bounding box center [307, 100] width 67 height 148
drag, startPoint x: 312, startPoint y: 118, endPoint x: 320, endPoint y: 71, distance: 47.4
click at [320, 71] on div at bounding box center [307, 100] width 67 height 148
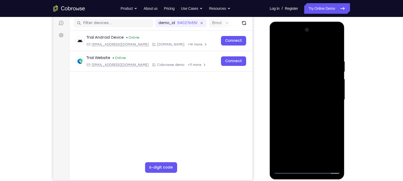
drag, startPoint x: 309, startPoint y: 129, endPoint x: 314, endPoint y: 70, distance: 59.0
click at [314, 70] on div at bounding box center [307, 100] width 67 height 148
drag, startPoint x: 307, startPoint y: 128, endPoint x: 322, endPoint y: 50, distance: 79.0
click at [322, 50] on div at bounding box center [307, 100] width 67 height 148
drag, startPoint x: 315, startPoint y: 118, endPoint x: 325, endPoint y: 36, distance: 82.7
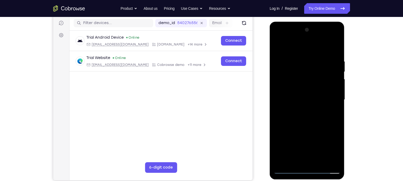
click at [325, 36] on div at bounding box center [307, 100] width 67 height 148
drag, startPoint x: 310, startPoint y: 132, endPoint x: 318, endPoint y: 47, distance: 84.9
click at [318, 47] on div at bounding box center [307, 100] width 67 height 148
drag, startPoint x: 307, startPoint y: 120, endPoint x: 322, endPoint y: 52, distance: 69.6
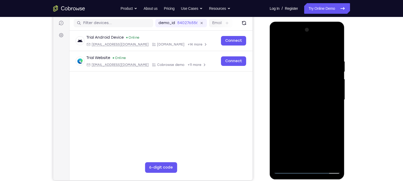
click at [322, 52] on div at bounding box center [307, 100] width 67 height 148
drag, startPoint x: 305, startPoint y: 145, endPoint x: 324, endPoint y: 46, distance: 101.0
click at [324, 46] on div at bounding box center [307, 100] width 67 height 148
drag, startPoint x: 311, startPoint y: 132, endPoint x: 317, endPoint y: 56, distance: 75.5
click at [317, 56] on div at bounding box center [307, 100] width 67 height 148
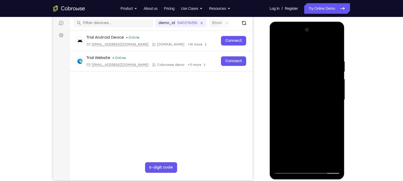
drag, startPoint x: 315, startPoint y: 116, endPoint x: 319, endPoint y: 48, distance: 68.1
click at [319, 48] on div at bounding box center [307, 100] width 67 height 148
drag, startPoint x: 313, startPoint y: 132, endPoint x: 317, endPoint y: 57, distance: 74.8
click at [317, 57] on div at bounding box center [307, 100] width 67 height 148
drag, startPoint x: 315, startPoint y: 132, endPoint x: 329, endPoint y: 43, distance: 90.4
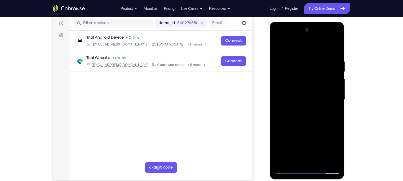
click at [329, 43] on div at bounding box center [307, 100] width 67 height 148
drag, startPoint x: 315, startPoint y: 154, endPoint x: 320, endPoint y: 74, distance: 80.1
click at [320, 74] on div at bounding box center [307, 100] width 67 height 148
drag, startPoint x: 317, startPoint y: 145, endPoint x: 324, endPoint y: 57, distance: 88.0
click at [324, 57] on div at bounding box center [307, 100] width 67 height 148
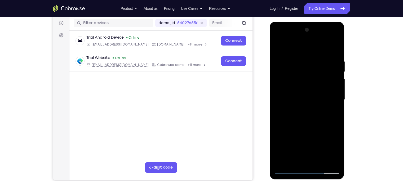
drag, startPoint x: 306, startPoint y: 139, endPoint x: 318, endPoint y: 42, distance: 98.2
click at [318, 42] on div at bounding box center [307, 100] width 67 height 148
drag, startPoint x: 315, startPoint y: 141, endPoint x: 328, endPoint y: 44, distance: 97.5
click at [328, 44] on div at bounding box center [307, 100] width 67 height 148
drag, startPoint x: 307, startPoint y: 140, endPoint x: 312, endPoint y: 50, distance: 89.9
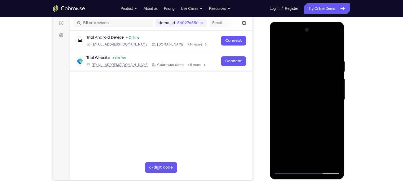
click at [312, 50] on div at bounding box center [307, 100] width 67 height 148
drag, startPoint x: 311, startPoint y: 145, endPoint x: 315, endPoint y: 42, distance: 103.3
click at [315, 42] on div at bounding box center [307, 100] width 67 height 148
drag, startPoint x: 307, startPoint y: 135, endPoint x: 315, endPoint y: 28, distance: 108.1
click at [315, 28] on div at bounding box center [307, 100] width 67 height 148
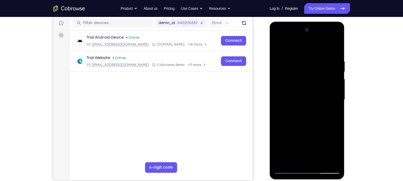
drag, startPoint x: 310, startPoint y: 141, endPoint x: 319, endPoint y: 63, distance: 78.4
click at [319, 63] on div at bounding box center [307, 100] width 67 height 148
drag, startPoint x: 311, startPoint y: 146, endPoint x: 314, endPoint y: 75, distance: 71.3
click at [314, 75] on div at bounding box center [307, 100] width 67 height 148
drag, startPoint x: 314, startPoint y: 132, endPoint x: 314, endPoint y: 64, distance: 68.3
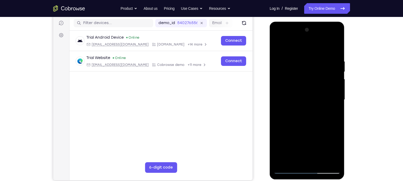
click at [314, 64] on div at bounding box center [307, 100] width 67 height 148
drag, startPoint x: 316, startPoint y: 126, endPoint x: 316, endPoint y: 38, distance: 88.4
click at [316, 38] on div at bounding box center [307, 100] width 67 height 148
drag, startPoint x: 317, startPoint y: 144, endPoint x: 318, endPoint y: 47, distance: 96.4
click at [318, 47] on div at bounding box center [307, 100] width 67 height 148
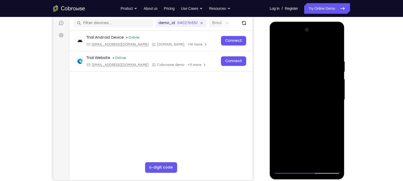
drag, startPoint x: 317, startPoint y: 142, endPoint x: 315, endPoint y: 52, distance: 90.6
click at [315, 52] on div at bounding box center [307, 100] width 67 height 148
drag, startPoint x: 314, startPoint y: 133, endPoint x: 314, endPoint y: 51, distance: 82.9
click at [314, 51] on div at bounding box center [307, 100] width 67 height 148
drag, startPoint x: 308, startPoint y: 128, endPoint x: 315, endPoint y: 58, distance: 69.9
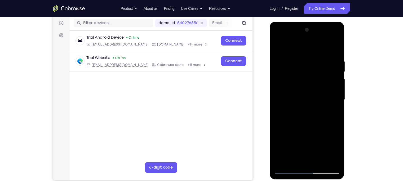
click at [315, 58] on div at bounding box center [307, 100] width 67 height 148
drag, startPoint x: 313, startPoint y: 141, endPoint x: 313, endPoint y: 59, distance: 81.8
click at [313, 59] on div at bounding box center [307, 100] width 67 height 148
drag, startPoint x: 320, startPoint y: 122, endPoint x: 318, endPoint y: 41, distance: 81.3
click at [318, 41] on div at bounding box center [307, 100] width 67 height 148
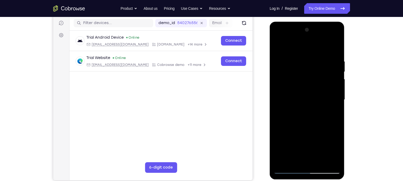
drag, startPoint x: 318, startPoint y: 119, endPoint x: 318, endPoint y: 30, distance: 89.8
click at [318, 30] on div at bounding box center [307, 100] width 67 height 148
drag, startPoint x: 318, startPoint y: 140, endPoint x: 325, endPoint y: 55, distance: 85.6
click at [325, 55] on div at bounding box center [307, 100] width 67 height 148
drag, startPoint x: 318, startPoint y: 132, endPoint x: 325, endPoint y: 58, distance: 74.5
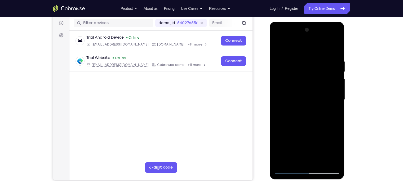
click at [325, 58] on div at bounding box center [307, 100] width 67 height 148
drag, startPoint x: 313, startPoint y: 130, endPoint x: 322, endPoint y: 52, distance: 78.7
click at [322, 52] on div at bounding box center [307, 100] width 67 height 148
drag, startPoint x: 303, startPoint y: 144, endPoint x: 316, endPoint y: 58, distance: 86.5
click at [316, 58] on div at bounding box center [307, 100] width 67 height 148
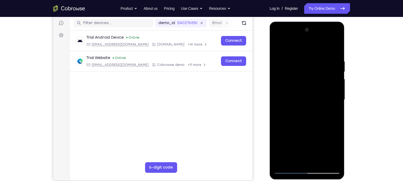
drag, startPoint x: 310, startPoint y: 131, endPoint x: 317, endPoint y: 55, distance: 76.1
click at [317, 55] on div at bounding box center [307, 100] width 67 height 148
drag, startPoint x: 310, startPoint y: 139, endPoint x: 323, endPoint y: 71, distance: 69.8
click at [323, 71] on div at bounding box center [307, 100] width 67 height 148
click at [337, 51] on div at bounding box center [307, 100] width 67 height 148
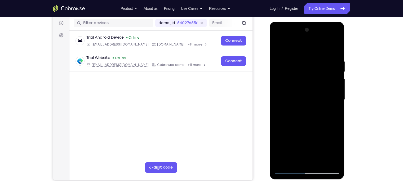
drag, startPoint x: 318, startPoint y: 106, endPoint x: 327, endPoint y: 31, distance: 75.0
click at [327, 31] on div at bounding box center [307, 100] width 67 height 148
drag, startPoint x: 315, startPoint y: 123, endPoint x: 329, endPoint y: 23, distance: 100.2
click at [329, 23] on div at bounding box center [307, 101] width 75 height 158
click at [319, 163] on div at bounding box center [307, 100] width 67 height 148
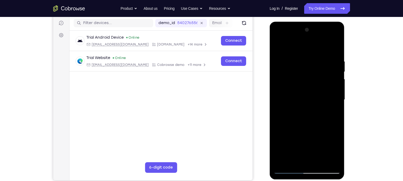
click at [309, 129] on div at bounding box center [307, 100] width 67 height 148
click at [289, 170] on div at bounding box center [307, 100] width 67 height 148
drag, startPoint x: 309, startPoint y: 139, endPoint x: 333, endPoint y: 8, distance: 132.9
click at [333, 22] on html "Online web based iOS Simulators and Android Emulators. Run iPhone, iPad, Mobile…" at bounding box center [307, 101] width 75 height 159
drag, startPoint x: 311, startPoint y: 132, endPoint x: 332, endPoint y: 16, distance: 118.4
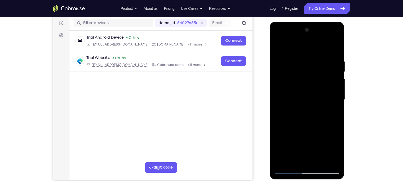
click at [332, 22] on html "Online web based iOS Simulators and Android Emulators. Run iPhone, iPad, Mobile…" at bounding box center [307, 101] width 75 height 159
click at [333, 164] on div at bounding box center [307, 100] width 67 height 148
click at [277, 46] on div at bounding box center [307, 100] width 67 height 148
drag, startPoint x: 300, startPoint y: 109, endPoint x: 310, endPoint y: -40, distance: 149.1
click at [310, 22] on html "Online web based iOS Simulators and Android Emulators. Run iPhone, iPad, Mobile…" at bounding box center [307, 101] width 75 height 159
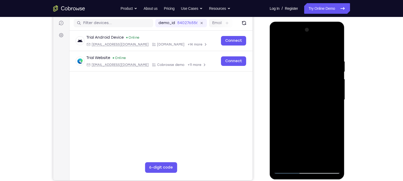
click at [284, 149] on div at bounding box center [307, 100] width 67 height 148
click at [305, 109] on div at bounding box center [307, 100] width 67 height 148
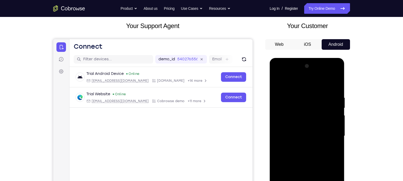
scroll to position [27, 0]
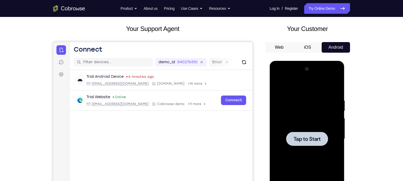
click at [311, 128] on div at bounding box center [307, 139] width 67 height 148
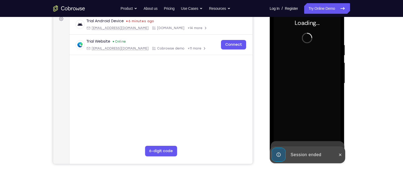
scroll to position [83, 0]
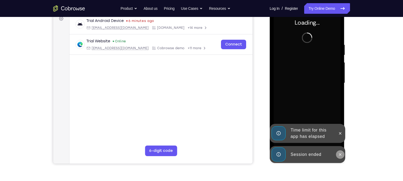
click at [340, 153] on icon at bounding box center [340, 155] width 4 height 4
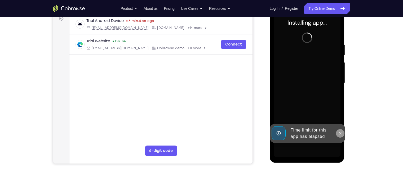
click at [340, 133] on icon at bounding box center [340, 133] width 2 height 2
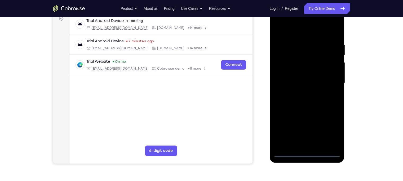
click at [308, 153] on div at bounding box center [307, 83] width 67 height 148
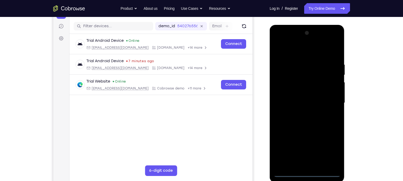
scroll to position [61, 0]
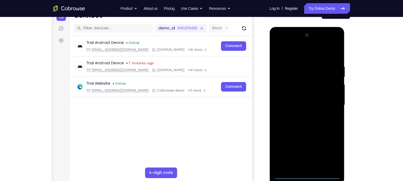
click at [328, 154] on div at bounding box center [307, 105] width 67 height 148
click at [288, 59] on div at bounding box center [307, 105] width 67 height 148
click at [291, 52] on div at bounding box center [307, 105] width 67 height 148
click at [328, 102] on div at bounding box center [307, 105] width 67 height 148
click at [302, 115] on div at bounding box center [307, 105] width 67 height 148
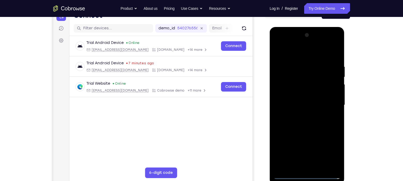
click at [297, 100] on div at bounding box center [307, 105] width 67 height 148
click at [296, 104] on div at bounding box center [307, 105] width 67 height 148
click at [304, 122] on div at bounding box center [307, 105] width 67 height 148
click at [315, 119] on div at bounding box center [307, 105] width 67 height 148
click at [300, 61] on div at bounding box center [307, 105] width 67 height 148
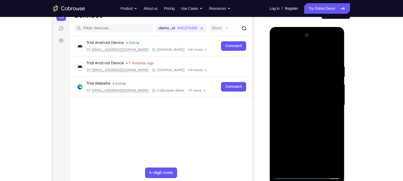
click at [338, 58] on div at bounding box center [307, 105] width 67 height 148
click at [296, 65] on div at bounding box center [307, 105] width 67 height 148
click at [327, 165] on div at bounding box center [307, 105] width 67 height 148
click at [340, 119] on div at bounding box center [307, 105] width 67 height 148
click at [334, 134] on div at bounding box center [307, 105] width 67 height 148
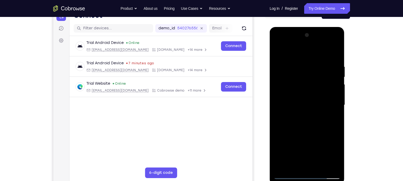
click at [330, 93] on div at bounding box center [307, 105] width 67 height 148
click at [332, 84] on div at bounding box center [307, 105] width 67 height 148
click at [331, 72] on div at bounding box center [307, 105] width 67 height 148
click at [332, 62] on div at bounding box center [307, 105] width 67 height 148
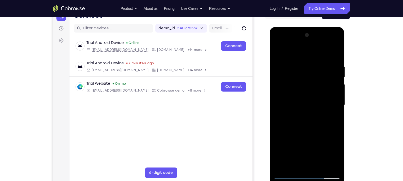
click at [332, 79] on div at bounding box center [307, 105] width 67 height 148
click at [332, 71] on div at bounding box center [307, 105] width 67 height 148
click at [335, 65] on div at bounding box center [307, 105] width 67 height 148
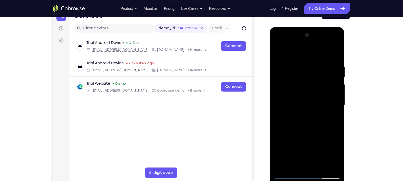
click at [334, 55] on div at bounding box center [307, 105] width 67 height 148
click at [316, 170] on div at bounding box center [307, 105] width 67 height 148
click at [306, 133] on div at bounding box center [307, 105] width 67 height 148
click at [280, 51] on div at bounding box center [307, 105] width 67 height 148
click at [279, 169] on div at bounding box center [307, 105] width 67 height 148
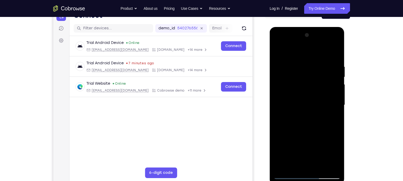
drag, startPoint x: 307, startPoint y: 82, endPoint x: 318, endPoint y: 155, distance: 74.2
click at [318, 155] on div at bounding box center [307, 105] width 67 height 148
click at [300, 68] on div at bounding box center [307, 105] width 67 height 148
click at [322, 69] on div at bounding box center [307, 105] width 67 height 148
click at [335, 73] on div at bounding box center [307, 105] width 67 height 148
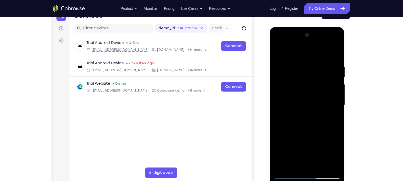
click at [329, 69] on div at bounding box center [307, 105] width 67 height 148
click at [308, 97] on div at bounding box center [307, 105] width 67 height 148
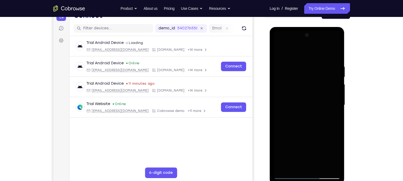
click at [316, 120] on div at bounding box center [307, 105] width 67 height 148
click at [306, 175] on div at bounding box center [307, 105] width 67 height 148
click at [332, 151] on div at bounding box center [307, 105] width 67 height 148
click at [277, 41] on div at bounding box center [307, 105] width 67 height 148
click at [328, 101] on div at bounding box center [307, 105] width 67 height 148
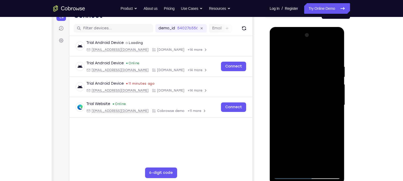
click at [302, 114] on div at bounding box center [307, 105] width 67 height 148
click at [303, 97] on div at bounding box center [307, 105] width 67 height 148
click at [299, 87] on div at bounding box center [307, 105] width 67 height 148
click at [299, 82] on div at bounding box center [307, 105] width 67 height 148
click at [295, 96] on div at bounding box center [307, 105] width 67 height 148
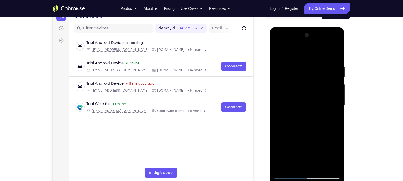
click at [295, 103] on div at bounding box center [307, 105] width 67 height 148
click at [314, 121] on div at bounding box center [307, 105] width 67 height 148
click at [301, 60] on div at bounding box center [307, 105] width 67 height 148
click at [306, 124] on div at bounding box center [307, 105] width 67 height 148
click at [301, 64] on div at bounding box center [307, 105] width 67 height 148
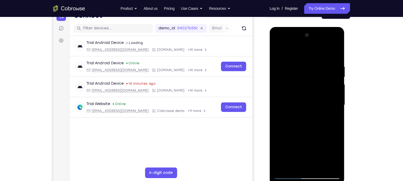
click at [335, 53] on div at bounding box center [307, 105] width 67 height 148
click at [319, 167] on div at bounding box center [307, 105] width 67 height 148
click at [299, 135] on div at bounding box center [307, 105] width 67 height 148
